Goal: Contribute content

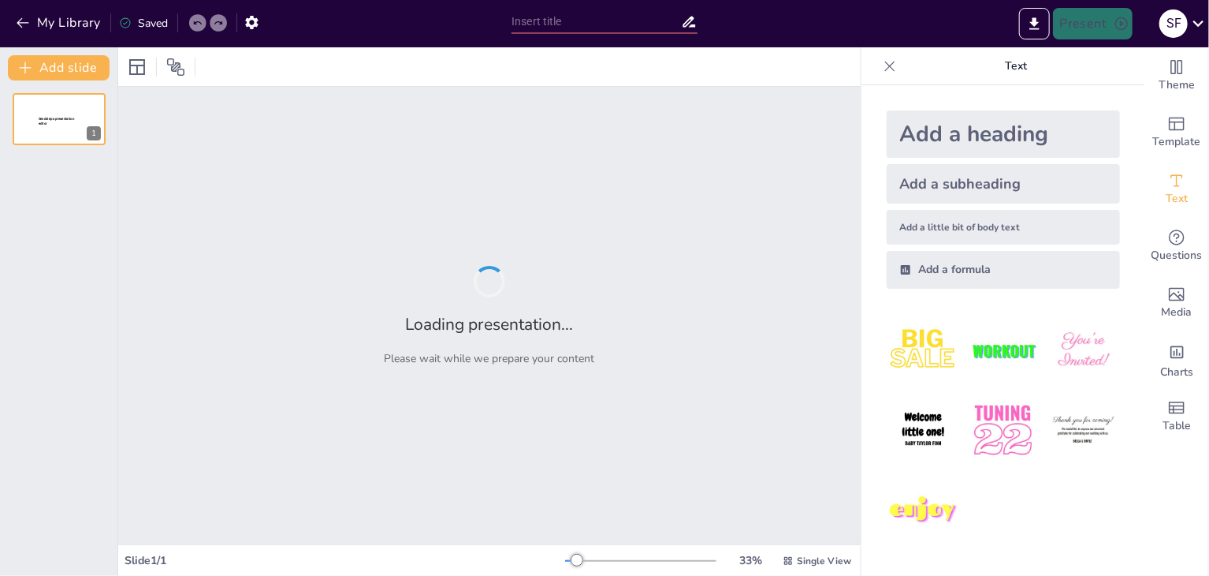
type input "Classification of Trucks by SG Codes: A Comprehensive Overview"
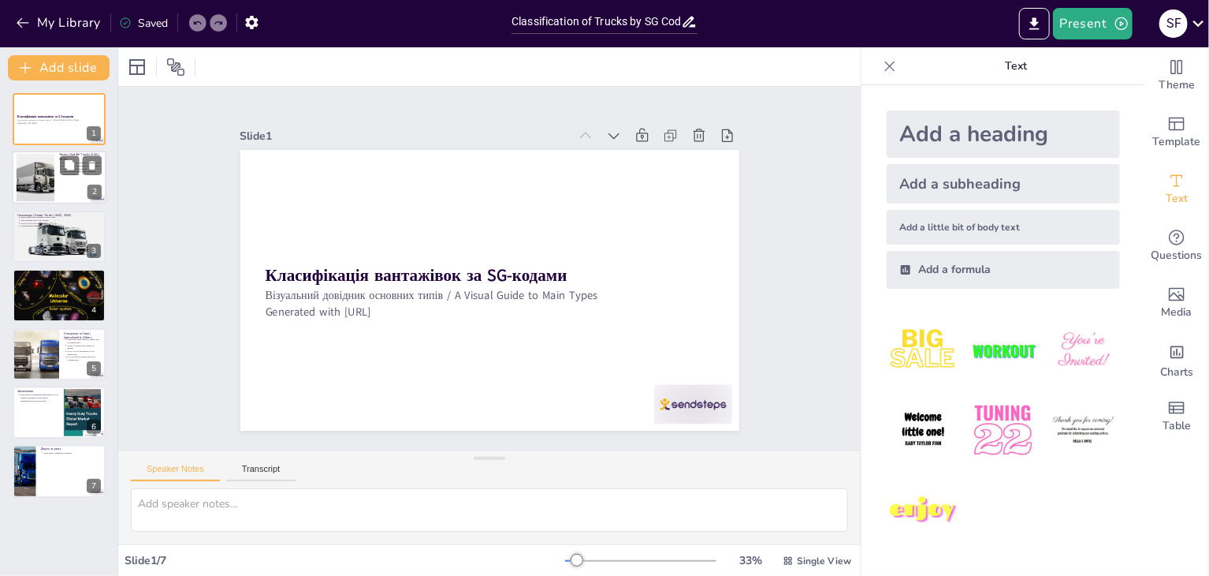
click at [50, 188] on div at bounding box center [35, 178] width 85 height 48
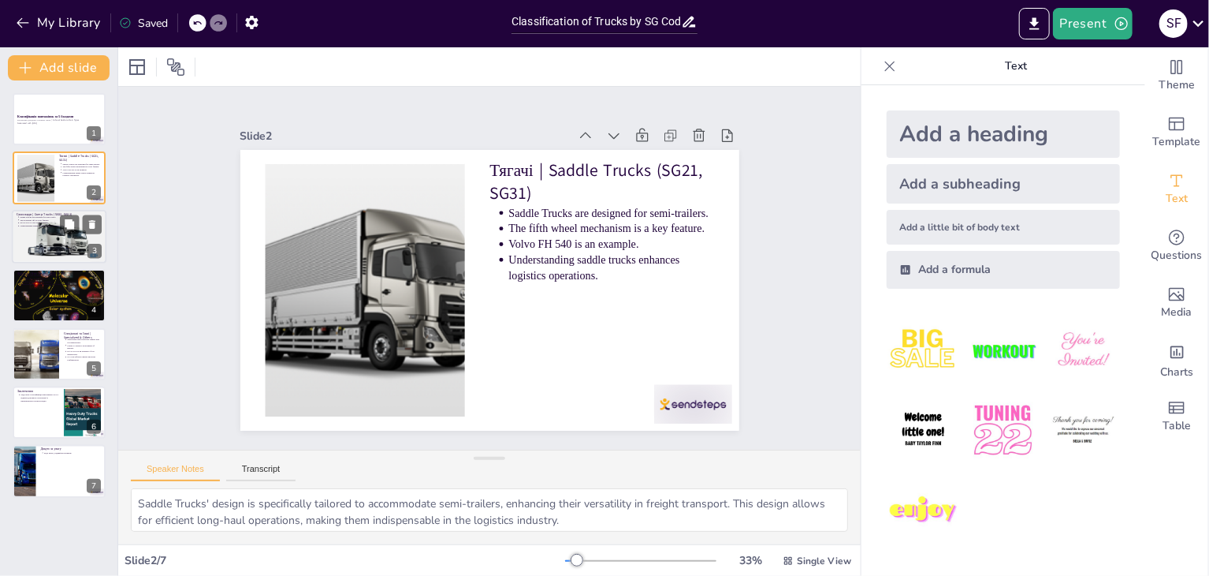
click at [48, 248] on div at bounding box center [59, 237] width 95 height 54
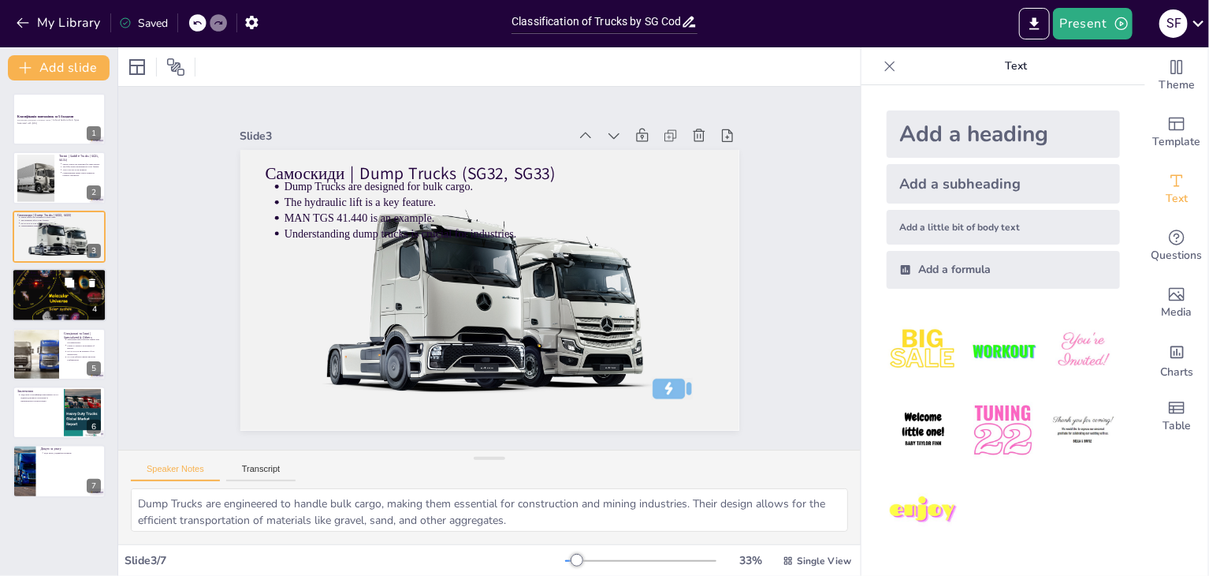
click at [45, 289] on div at bounding box center [59, 294] width 95 height 71
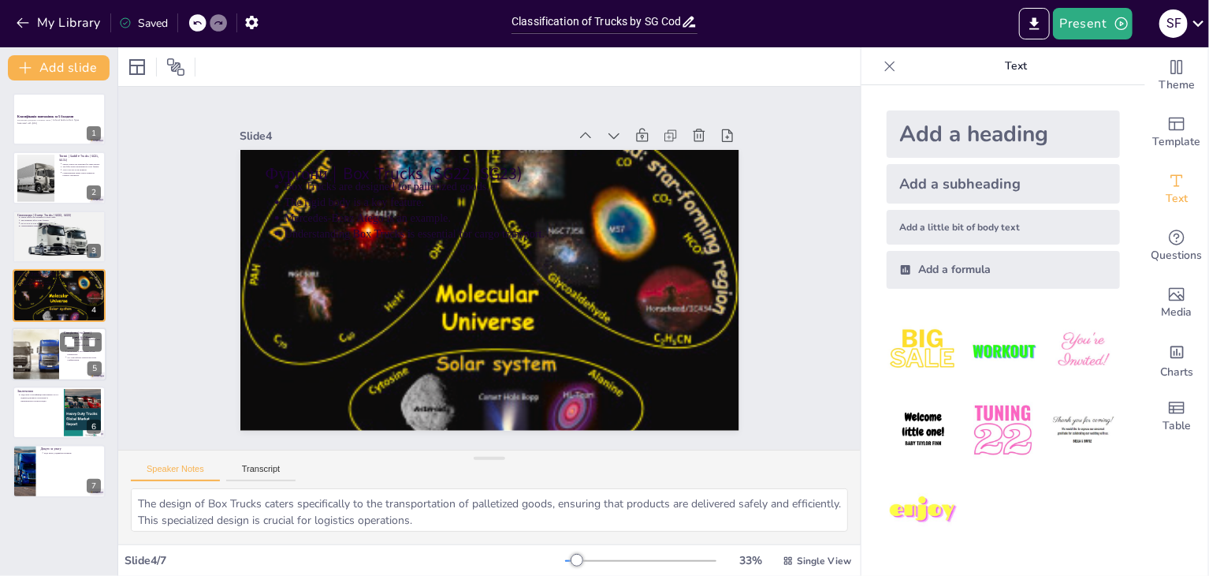
click at [39, 356] on div at bounding box center [35, 354] width 176 height 54
type textarea "Specialized trucks, such as tankers and car transporters, play a vital role in …"
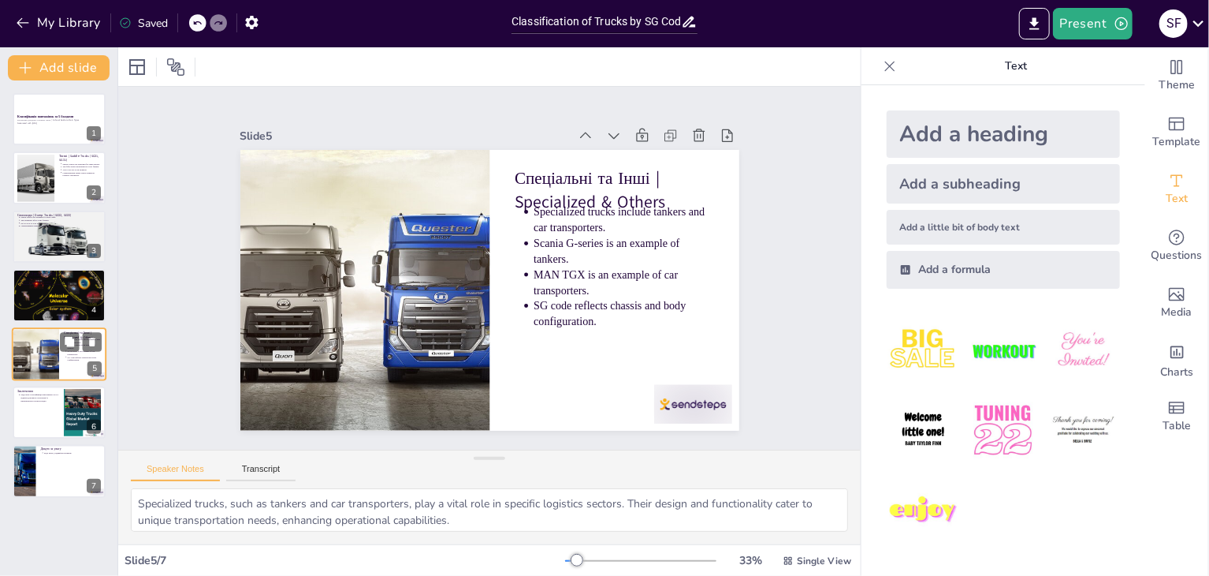
type textarea "The design of Box Trucks caters specifically to the transportation of palletize…"
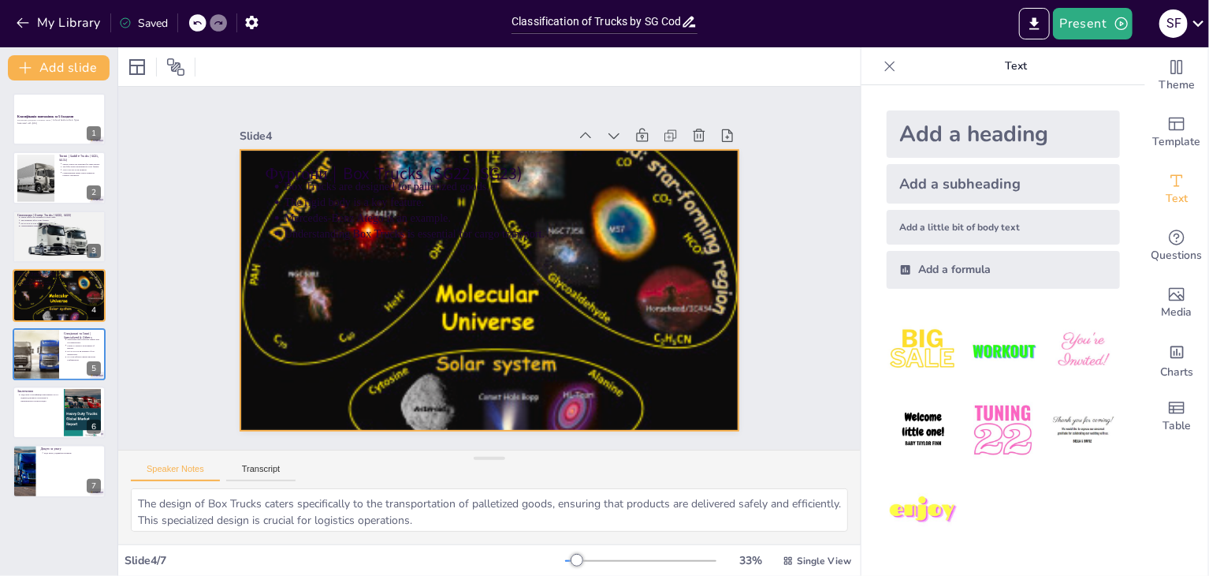
click at [267, 404] on div at bounding box center [487, 246] width 536 height 426
click at [541, 391] on icon at bounding box center [554, 404] width 26 height 26
